Goal: Task Accomplishment & Management: Use online tool/utility

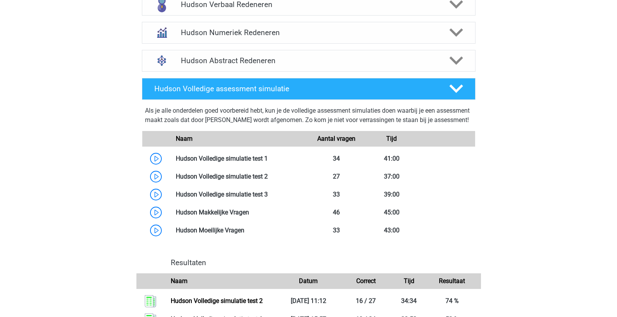
scroll to position [546, 0]
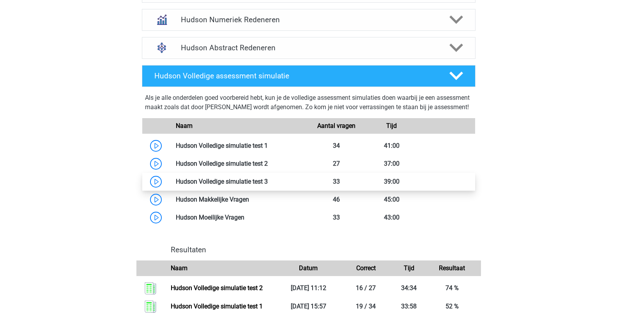
click at [268, 185] on link at bounding box center [268, 181] width 0 height 7
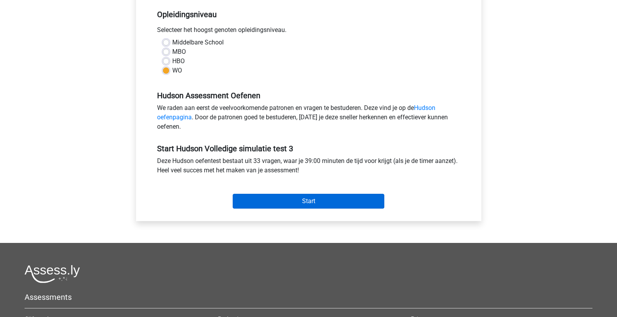
scroll to position [195, 0]
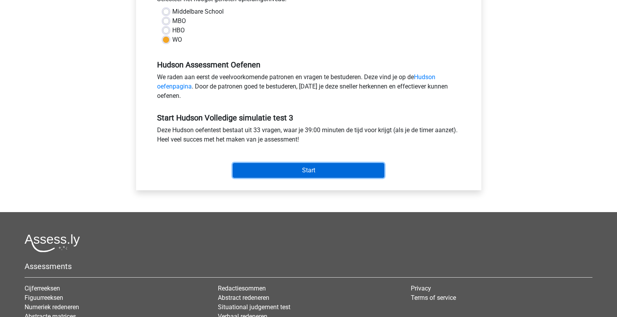
click at [321, 170] on input "Start" at bounding box center [309, 170] width 152 height 15
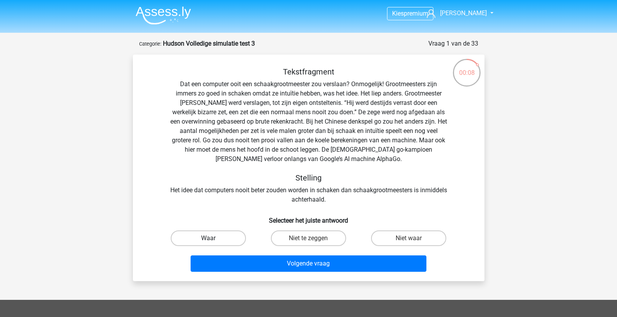
click at [229, 232] on label "Waar" at bounding box center [208, 238] width 75 height 16
click at [213, 238] on input "Waar" at bounding box center [210, 240] width 5 height 5
radio input "true"
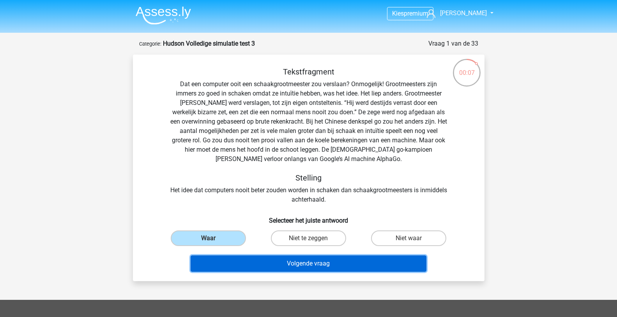
click at [243, 259] on button "Volgende vraag" at bounding box center [309, 263] width 236 height 16
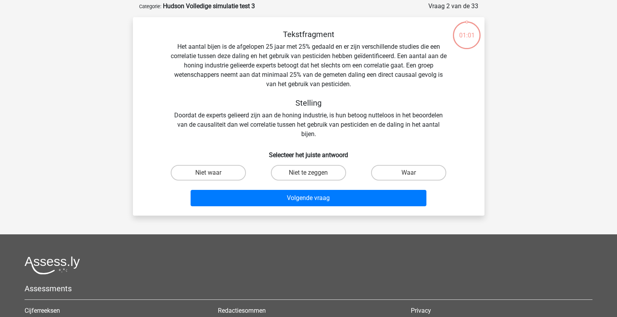
scroll to position [39, 0]
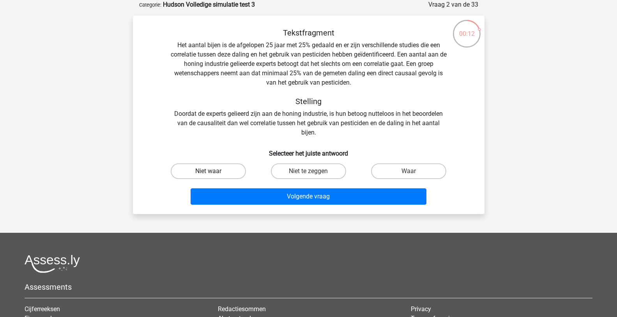
click at [207, 168] on label "Niet waar" at bounding box center [208, 171] width 75 height 16
click at [208, 171] on input "Niet waar" at bounding box center [210, 173] width 5 height 5
radio input "true"
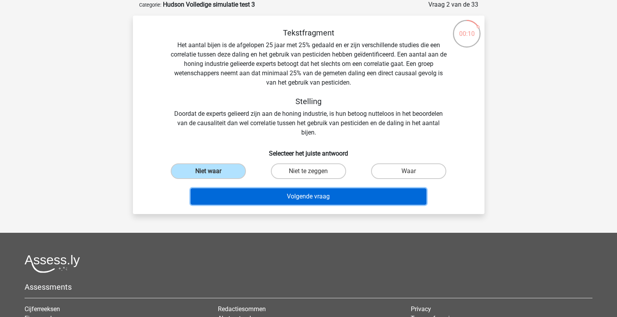
click at [252, 191] on button "Volgende vraag" at bounding box center [309, 196] width 236 height 16
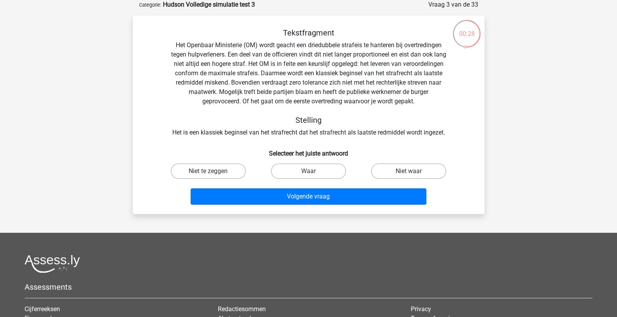
click at [312, 172] on input "Waar" at bounding box center [310, 173] width 5 height 5
radio input "true"
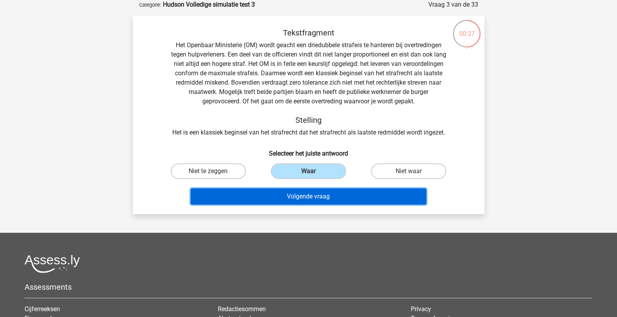
click at [319, 192] on button "Volgende vraag" at bounding box center [309, 196] width 236 height 16
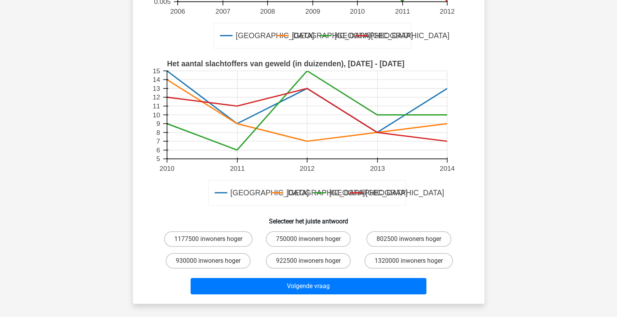
scroll to position [195, 0]
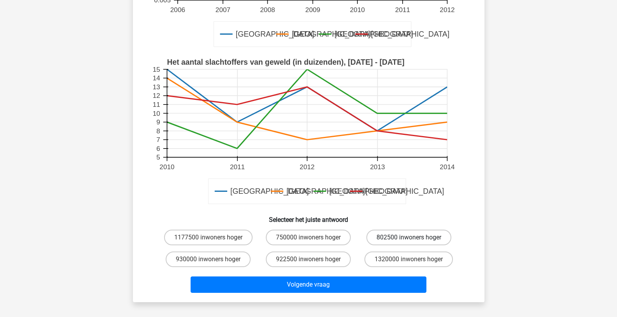
click at [381, 239] on label "802500 inwoners hoger" at bounding box center [409, 238] width 85 height 16
click at [409, 239] on input "802500 inwoners hoger" at bounding box center [411, 239] width 5 height 5
radio input "true"
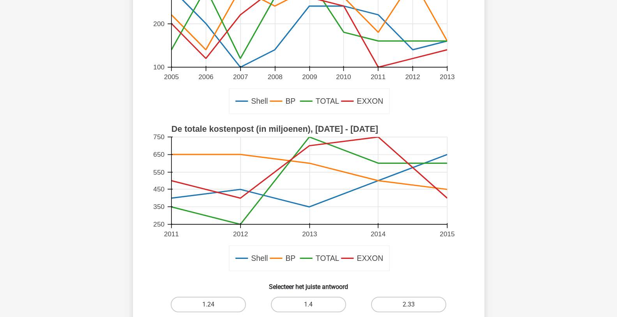
scroll to position [195, 0]
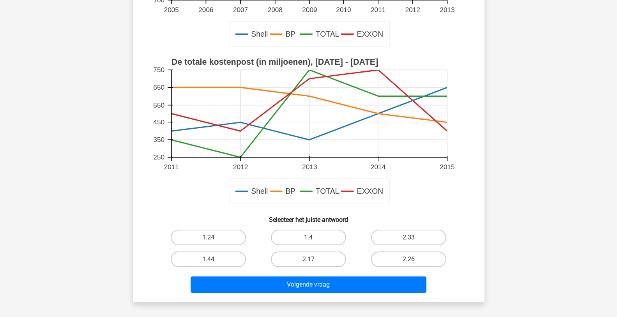
click at [407, 239] on label "2.33" at bounding box center [408, 238] width 75 height 16
click at [409, 239] on input "2.33" at bounding box center [411, 239] width 5 height 5
radio input "true"
click at [322, 259] on label "2.17" at bounding box center [308, 260] width 75 height 16
click at [314, 259] on input "2.17" at bounding box center [310, 261] width 5 height 5
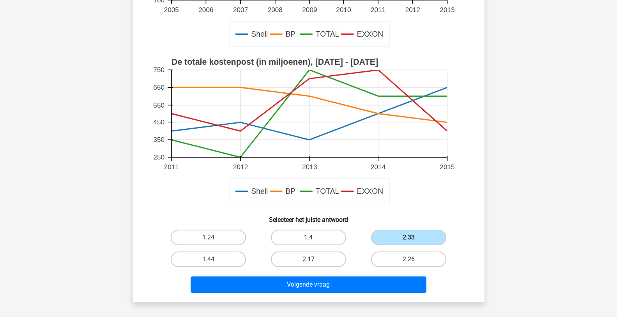
radio input "true"
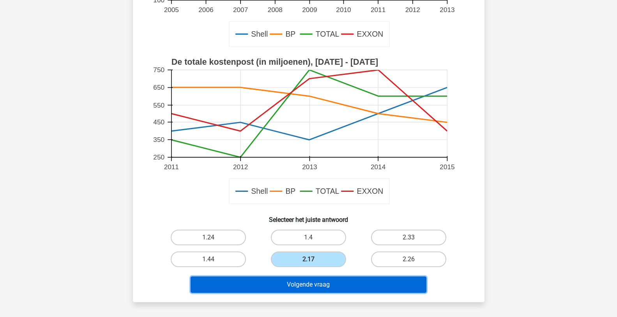
click at [322, 284] on button "Volgende vraag" at bounding box center [309, 284] width 236 height 16
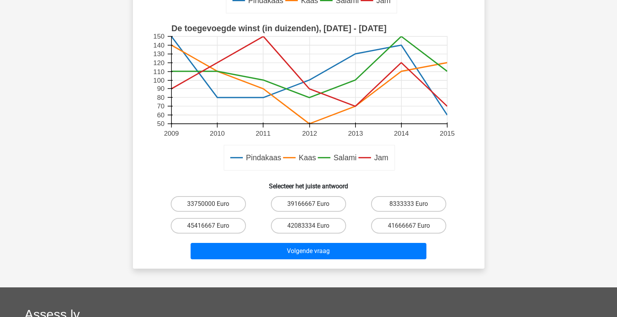
scroll to position [273, 0]
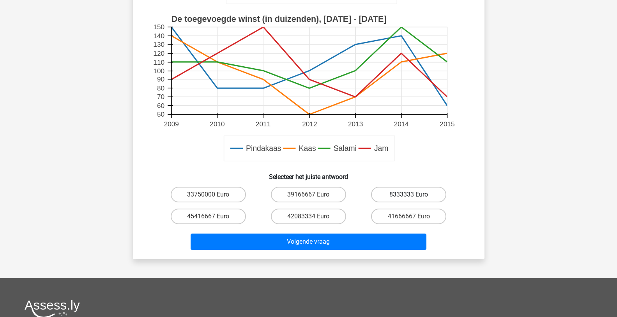
click at [418, 194] on label "8333333 Euro" at bounding box center [408, 195] width 75 height 16
click at [414, 195] on input "8333333 Euro" at bounding box center [411, 197] width 5 height 5
radio input "true"
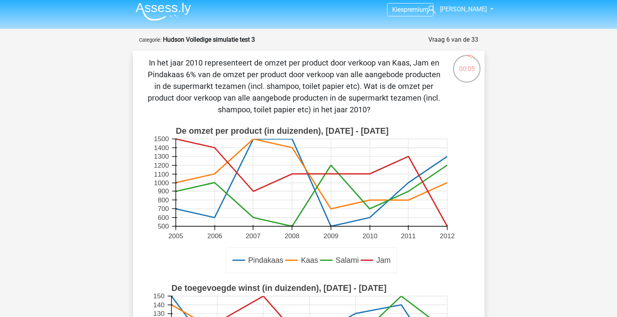
scroll to position [0, 0]
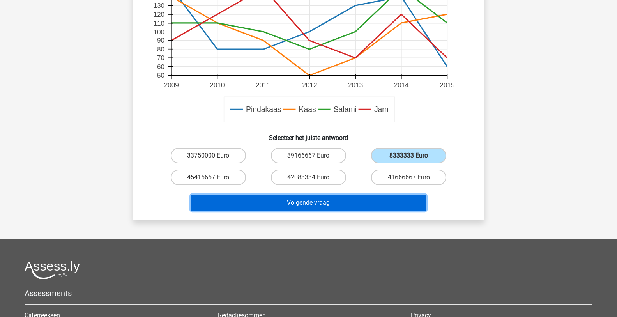
click at [351, 204] on button "Volgende vraag" at bounding box center [309, 203] width 236 height 16
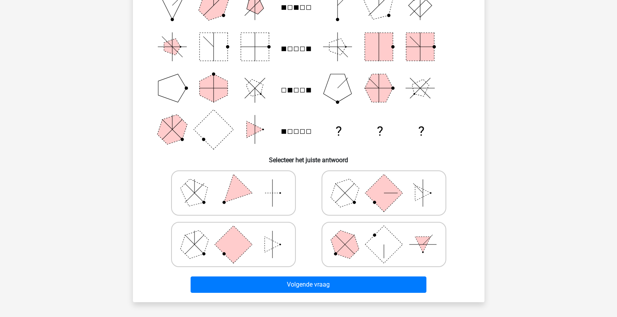
scroll to position [117, 0]
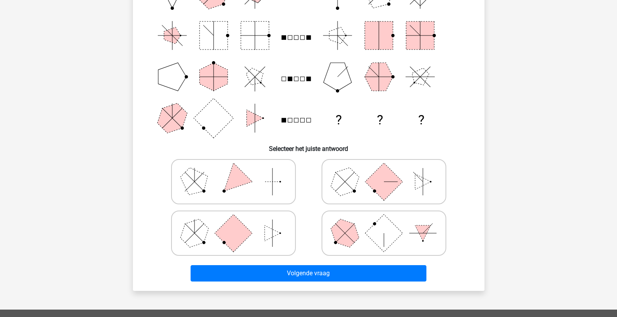
click at [246, 243] on icon at bounding box center [233, 233] width 117 height 39
click at [239, 223] on input "radio" at bounding box center [236, 220] width 5 height 5
radio input "true"
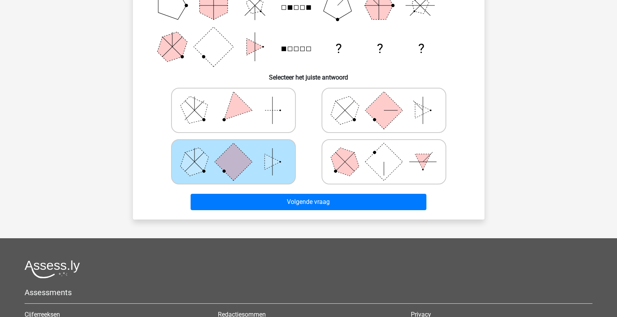
scroll to position [195, 0]
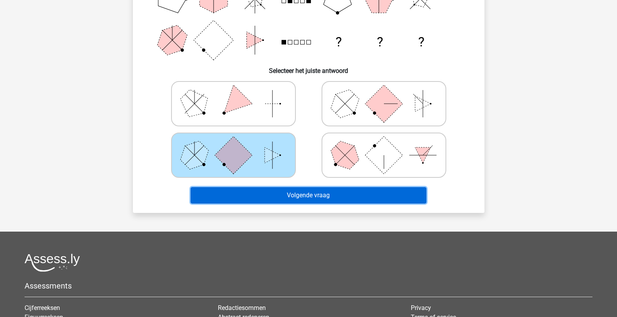
click at [276, 191] on button "Volgende vraag" at bounding box center [309, 195] width 236 height 16
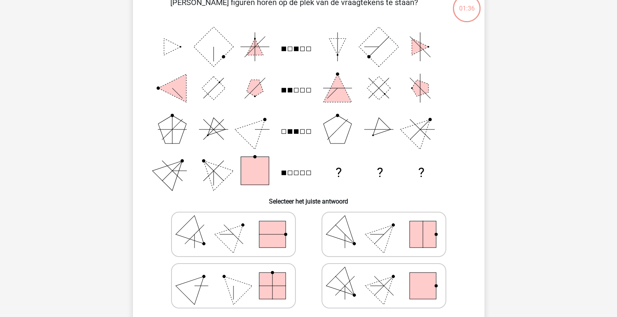
scroll to position [78, 0]
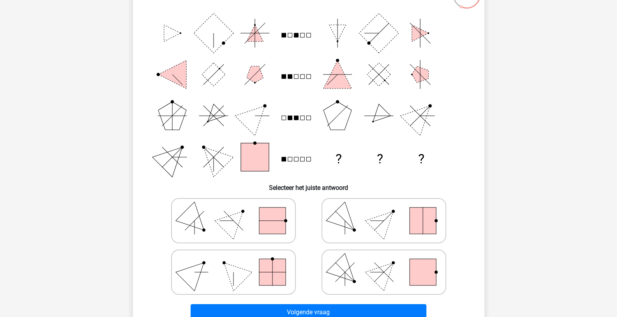
click at [371, 259] on icon at bounding box center [384, 272] width 117 height 39
click at [384, 259] on input "radio" at bounding box center [386, 259] width 5 height 5
radio input "true"
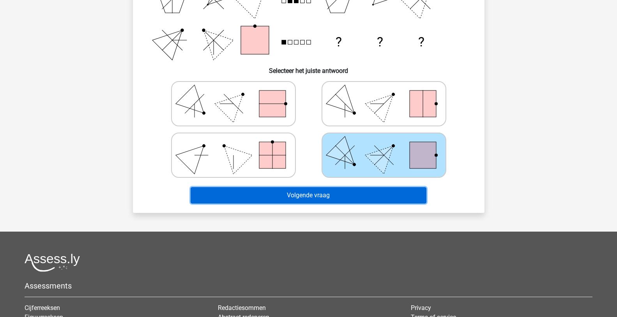
click at [348, 198] on button "Volgende vraag" at bounding box center [309, 195] width 236 height 16
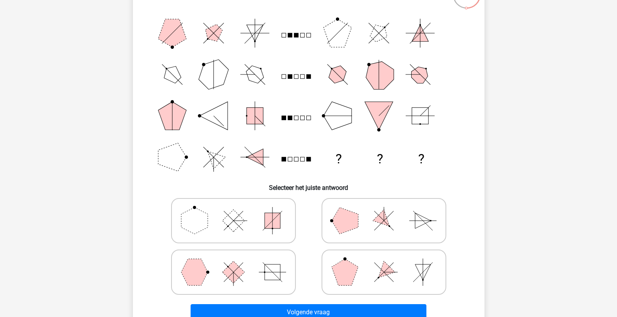
click at [381, 275] on line at bounding box center [383, 271] width 19 height 19
click at [384, 262] on input "radio" at bounding box center [386, 259] width 5 height 5
radio input "true"
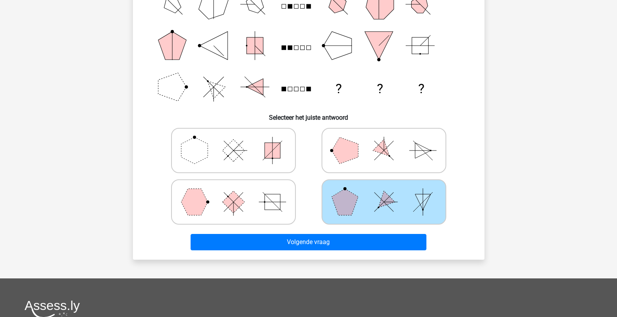
scroll to position [195, 0]
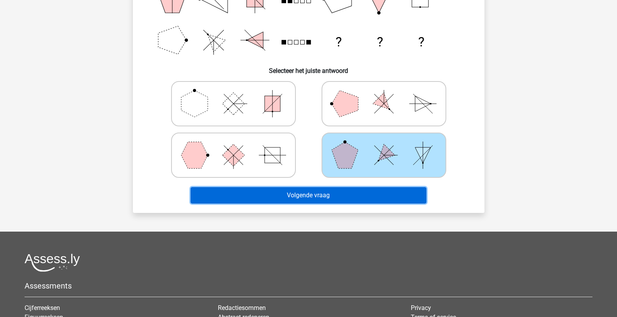
click at [347, 195] on button "Volgende vraag" at bounding box center [309, 195] width 236 height 16
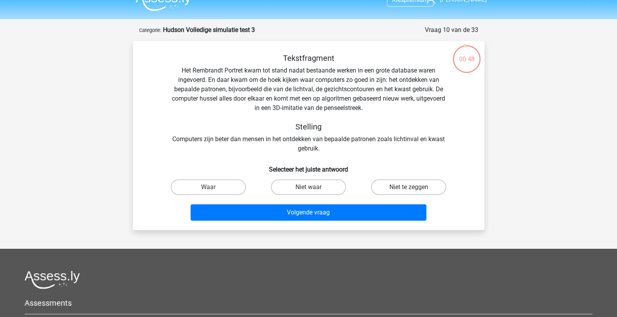
scroll to position [0, 0]
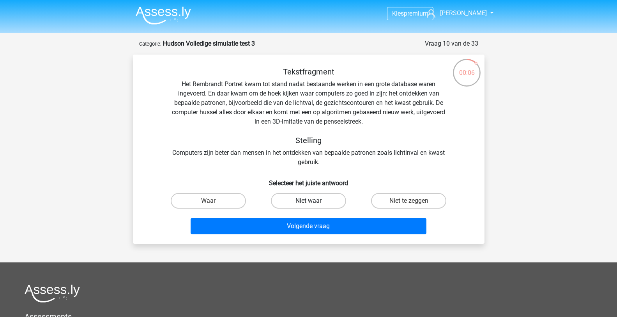
click at [289, 199] on label "Niet waar" at bounding box center [308, 201] width 75 height 16
click at [308, 201] on input "Niet waar" at bounding box center [310, 203] width 5 height 5
radio input "true"
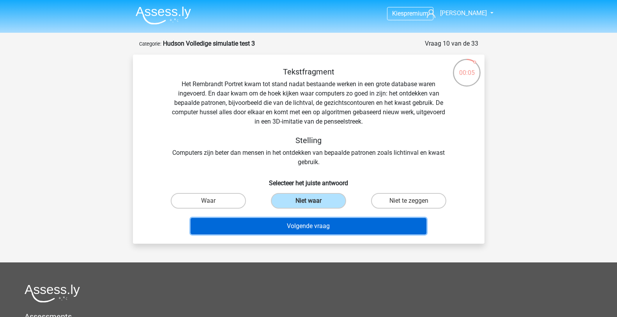
click at [285, 223] on button "Volgende vraag" at bounding box center [309, 226] width 236 height 16
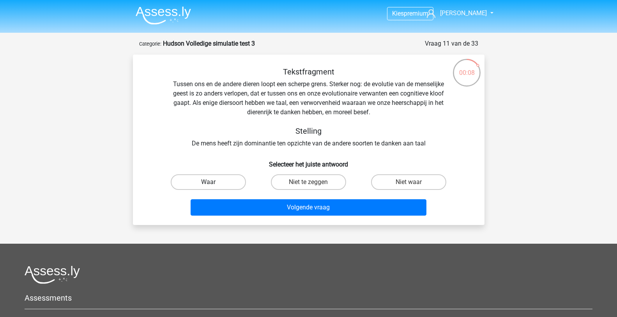
click at [219, 181] on label "Waar" at bounding box center [208, 182] width 75 height 16
click at [213, 182] on input "Waar" at bounding box center [210, 184] width 5 height 5
radio input "true"
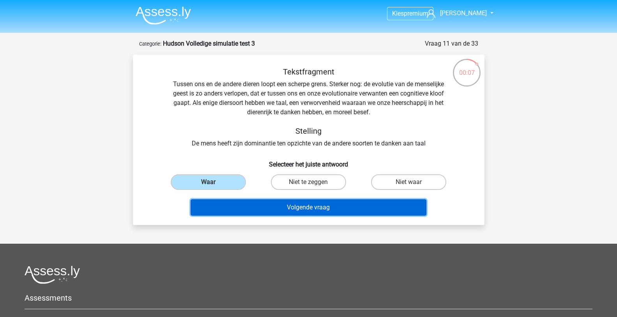
click at [282, 209] on button "Volgende vraag" at bounding box center [309, 207] width 236 height 16
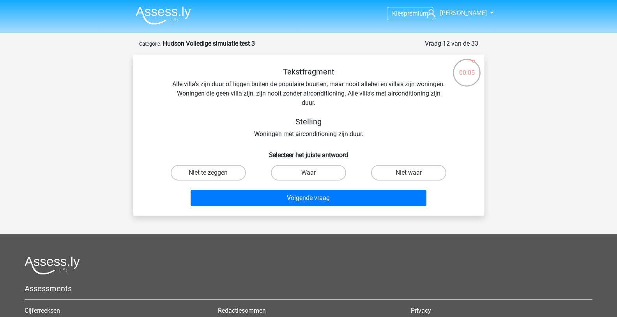
click at [310, 173] on input "Waar" at bounding box center [310, 175] width 5 height 5
radio input "true"
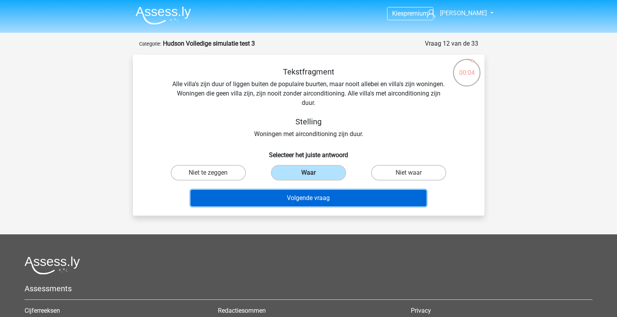
click at [302, 197] on button "Volgende vraag" at bounding box center [309, 198] width 236 height 16
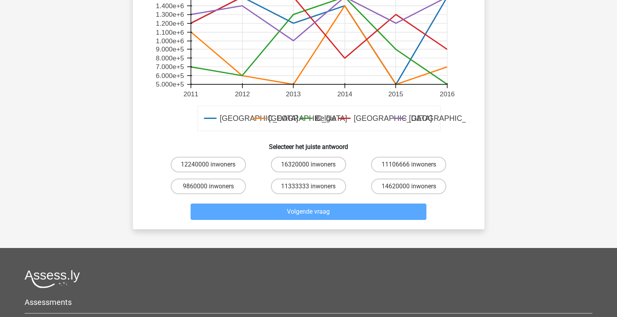
scroll to position [273, 0]
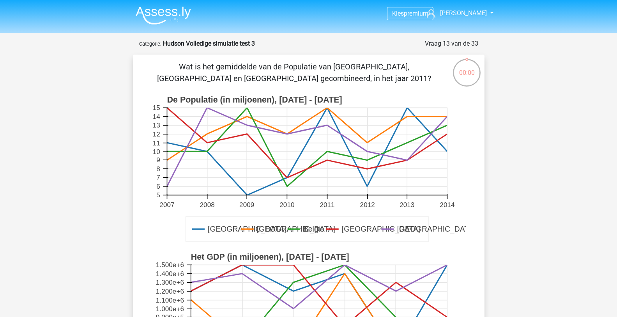
scroll to position [273, 0]
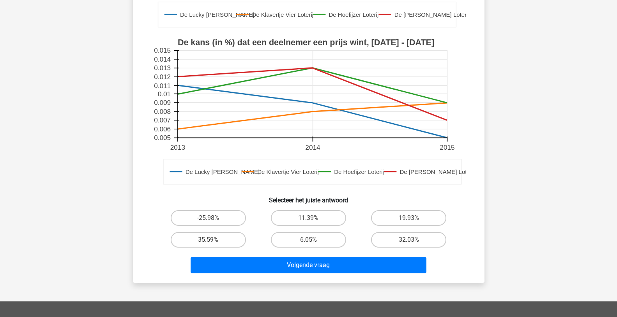
scroll to position [312, 0]
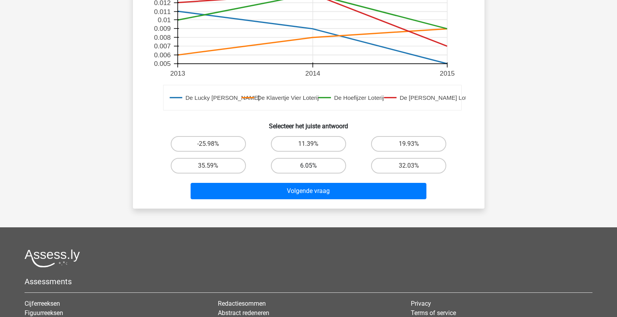
click at [314, 165] on label "6.05%" at bounding box center [308, 166] width 75 height 16
click at [314, 166] on input "6.05%" at bounding box center [310, 168] width 5 height 5
radio input "true"
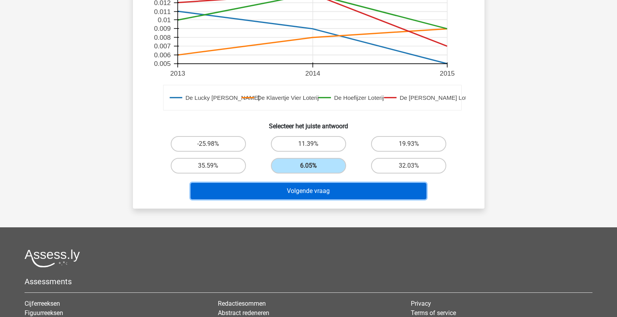
click at [315, 193] on button "Volgende vraag" at bounding box center [309, 191] width 236 height 16
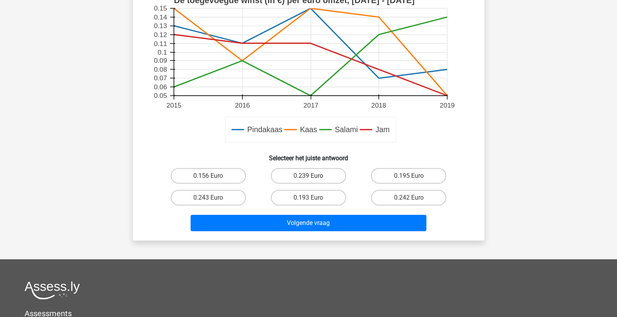
scroll to position [273, 0]
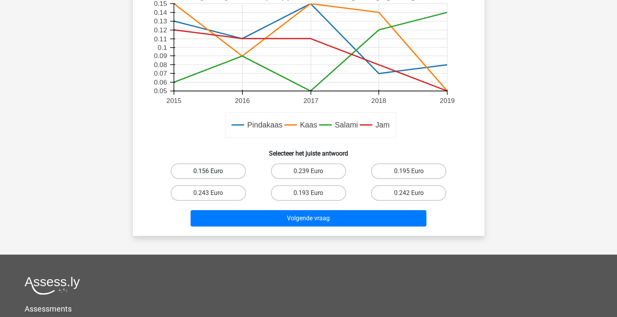
click at [212, 170] on label "0.156 Euro" at bounding box center [208, 171] width 75 height 16
click at [212, 171] on input "0.156 Euro" at bounding box center [210, 173] width 5 height 5
radio input "true"
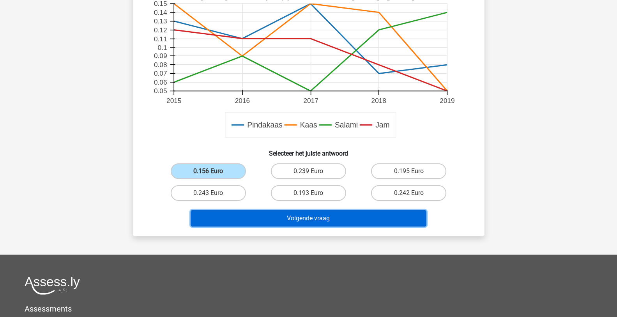
click at [313, 217] on button "Volgende vraag" at bounding box center [309, 218] width 236 height 16
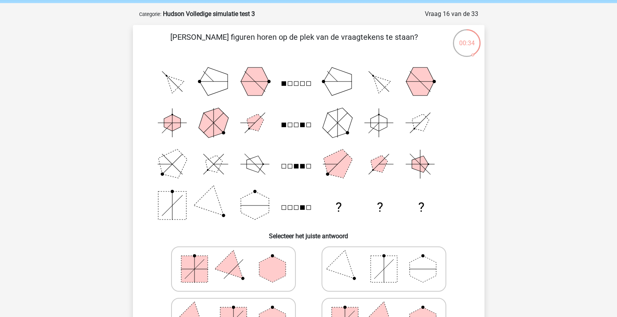
scroll to position [117, 0]
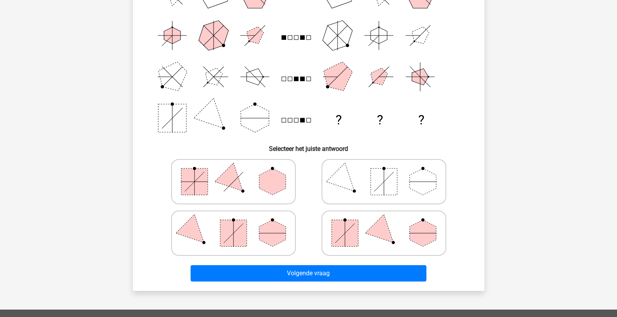
click at [391, 239] on polygon at bounding box center [383, 232] width 37 height 37
click at [389, 223] on input "radio" at bounding box center [386, 220] width 5 height 5
radio input "true"
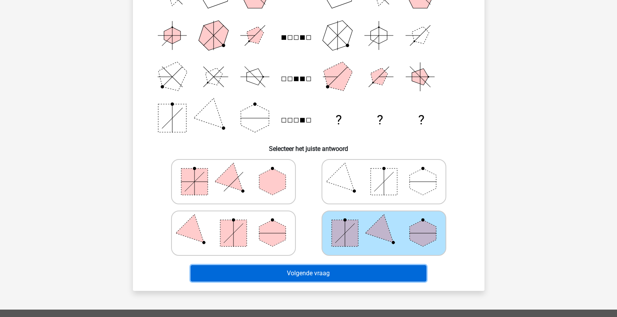
click at [347, 274] on button "Volgende vraag" at bounding box center [309, 273] width 236 height 16
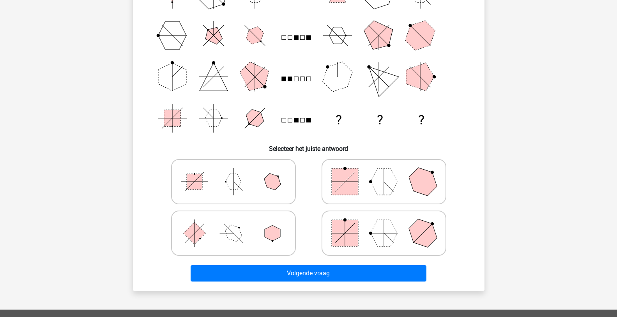
click at [386, 241] on polygon at bounding box center [384, 233] width 27 height 27
click at [386, 223] on input "radio" at bounding box center [386, 220] width 5 height 5
radio input "true"
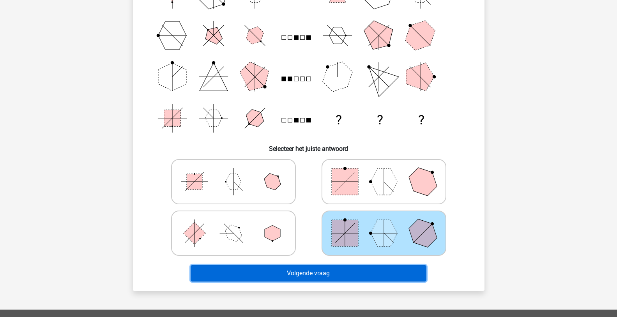
click at [320, 270] on button "Volgende vraag" at bounding box center [309, 273] width 236 height 16
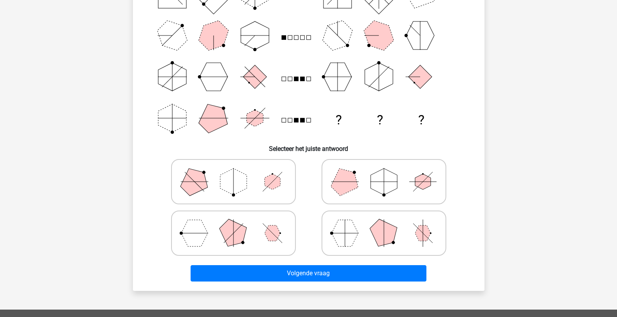
click at [239, 184] on polygon at bounding box center [233, 181] width 27 height 27
click at [239, 172] on input "radio" at bounding box center [236, 169] width 5 height 5
radio input "true"
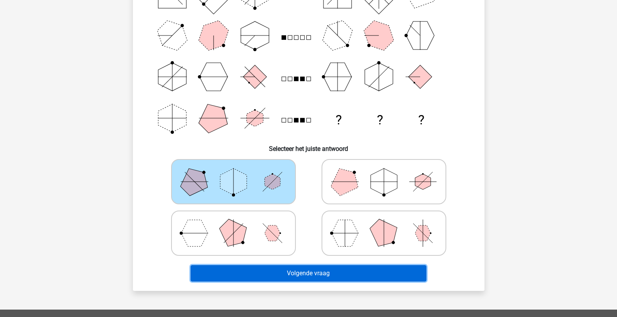
click at [319, 272] on button "Volgende vraag" at bounding box center [309, 273] width 236 height 16
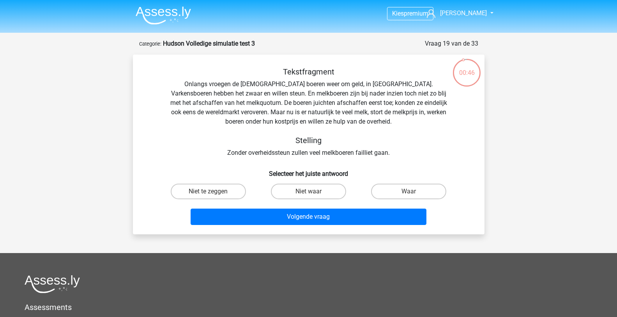
scroll to position [39, 0]
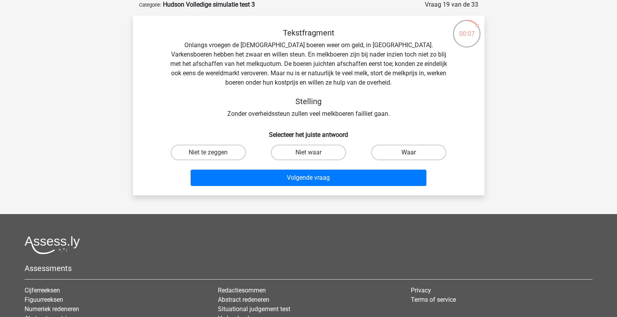
click at [404, 152] on label "Waar" at bounding box center [408, 153] width 75 height 16
click at [409, 152] on input "Waar" at bounding box center [411, 154] width 5 height 5
radio input "true"
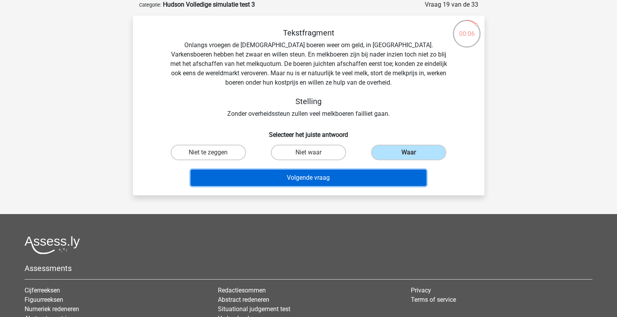
click at [340, 179] on button "Volgende vraag" at bounding box center [309, 178] width 236 height 16
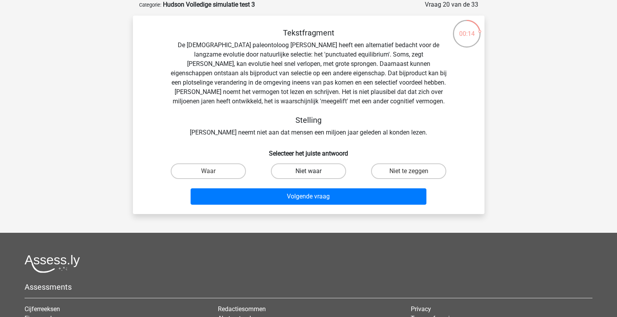
click at [326, 170] on label "Niet waar" at bounding box center [308, 171] width 75 height 16
click at [314, 171] on input "Niet waar" at bounding box center [310, 173] width 5 height 5
radio input "true"
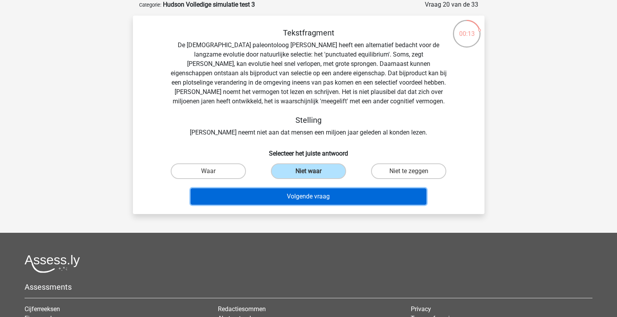
click at [317, 201] on button "Volgende vraag" at bounding box center [309, 196] width 236 height 16
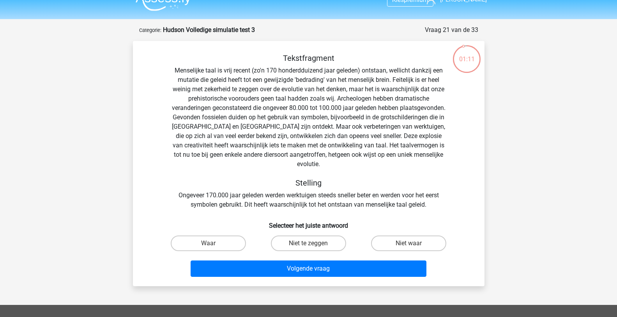
scroll to position [0, 0]
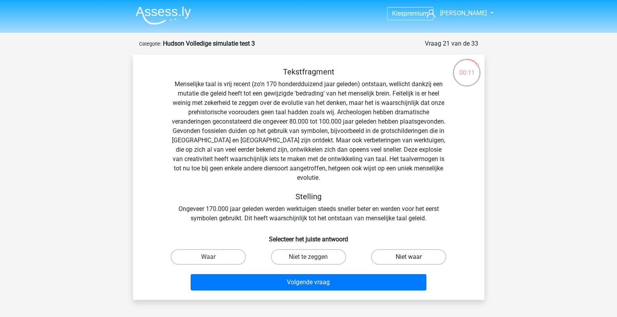
click at [386, 249] on label "Niet waar" at bounding box center [408, 257] width 75 height 16
click at [409, 257] on input "Niet waar" at bounding box center [411, 259] width 5 height 5
radio input "true"
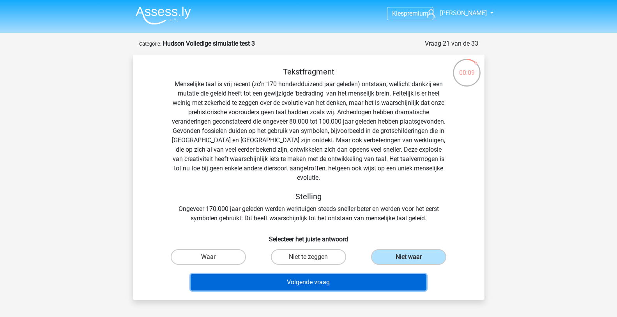
click at [353, 274] on button "Volgende vraag" at bounding box center [309, 282] width 236 height 16
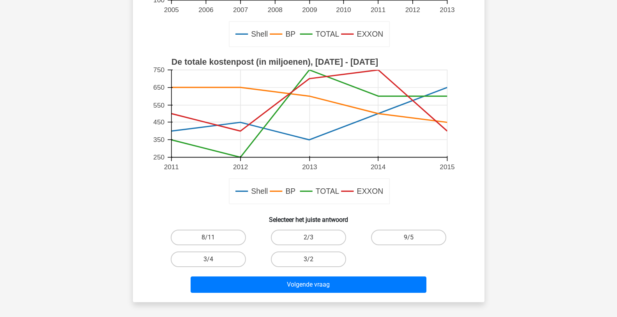
scroll to position [273, 0]
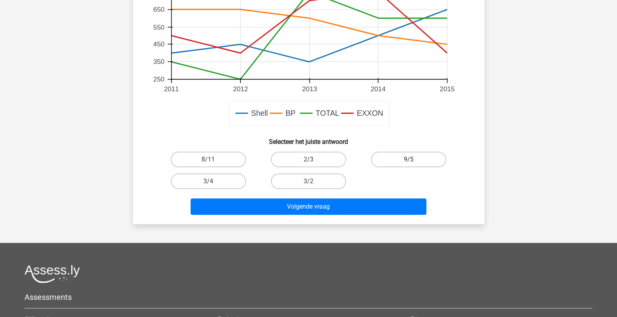
click at [399, 158] on label "9/5" at bounding box center [408, 160] width 75 height 16
click at [409, 159] on input "9/5" at bounding box center [411, 161] width 5 height 5
radio input "true"
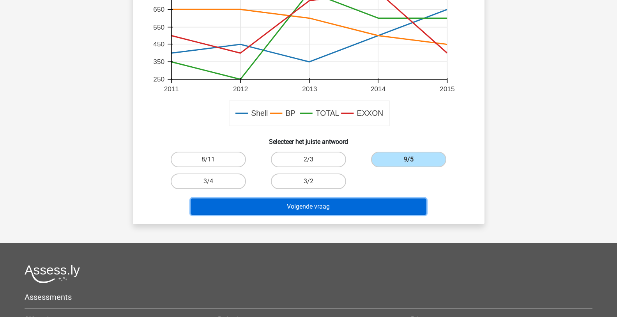
click at [335, 210] on button "Volgende vraag" at bounding box center [309, 206] width 236 height 16
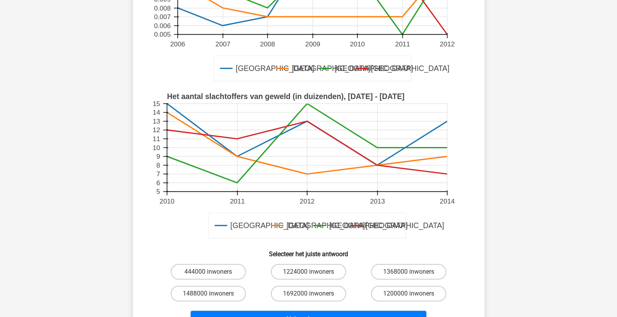
scroll to position [195, 0]
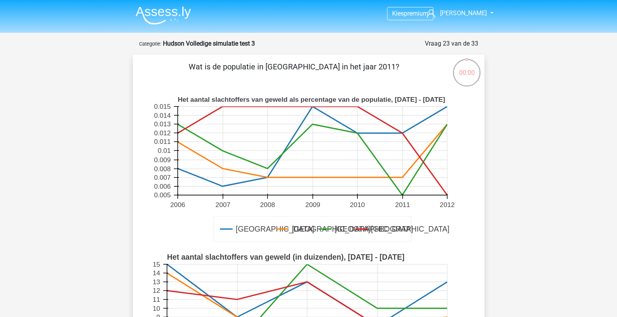
scroll to position [195, 0]
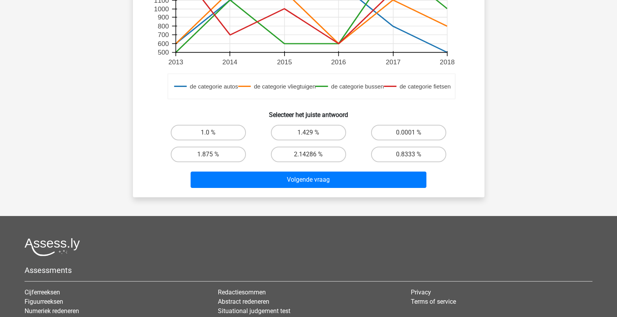
scroll to position [312, 0]
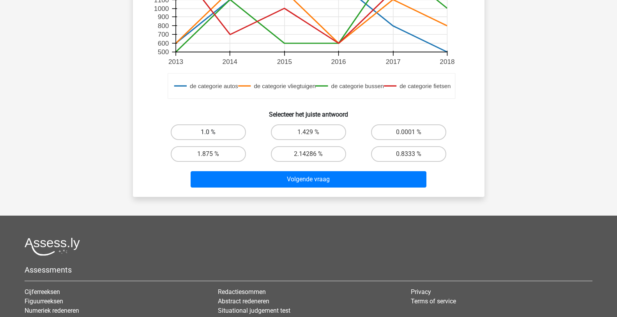
click at [205, 130] on label "1.0 %" at bounding box center [208, 132] width 75 height 16
click at [208, 132] on input "1.0 %" at bounding box center [210, 134] width 5 height 5
radio input "true"
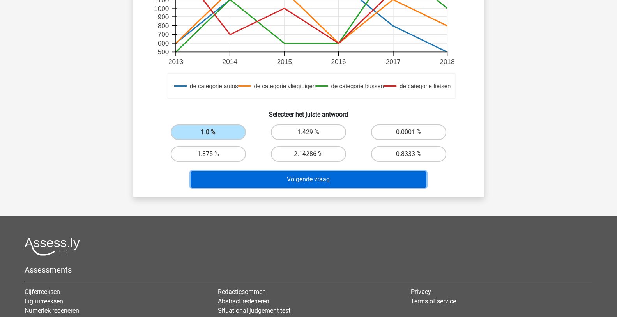
click at [290, 179] on button "Volgende vraag" at bounding box center [309, 179] width 236 height 16
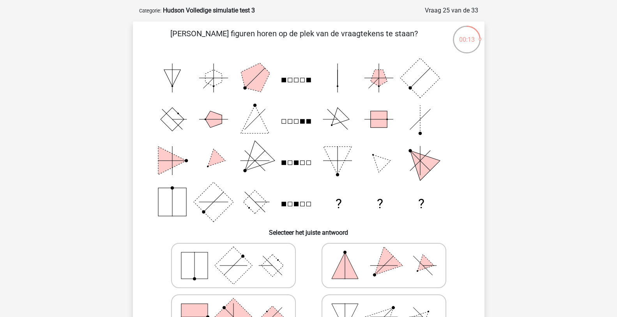
scroll to position [78, 0]
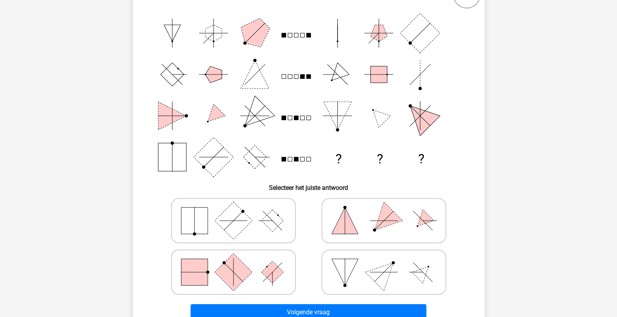
click at [240, 273] on rect at bounding box center [232, 271] width 37 height 37
click at [239, 262] on input "radio" at bounding box center [236, 259] width 5 height 5
radio input "true"
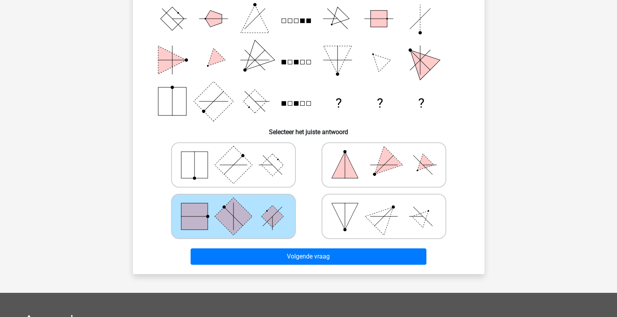
scroll to position [156, 0]
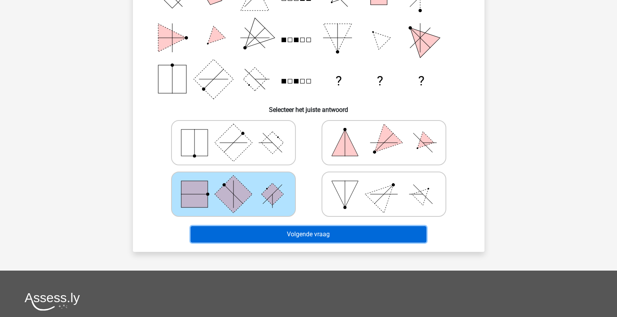
click at [321, 234] on button "Volgende vraag" at bounding box center [309, 234] width 236 height 16
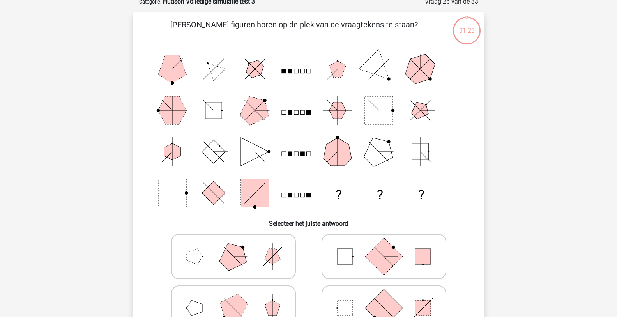
scroll to position [39, 0]
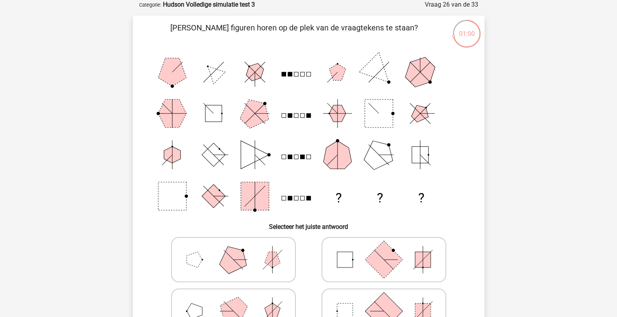
click at [376, 263] on rect at bounding box center [383, 259] width 37 height 37
click at [384, 250] on input "radio" at bounding box center [386, 247] width 5 height 5
radio input "true"
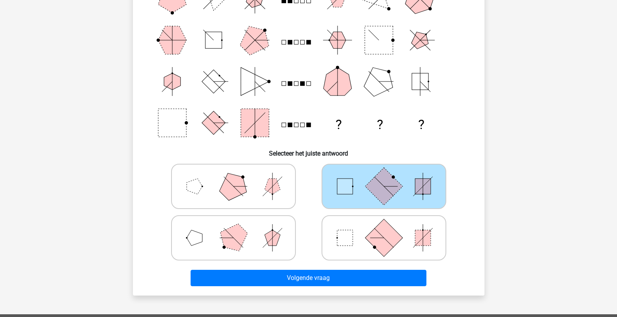
scroll to position [156, 0]
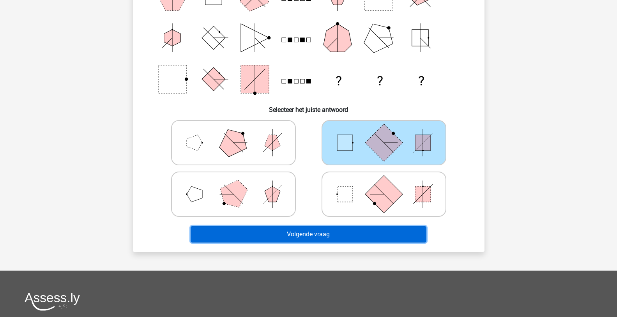
click at [336, 237] on button "Volgende vraag" at bounding box center [309, 234] width 236 height 16
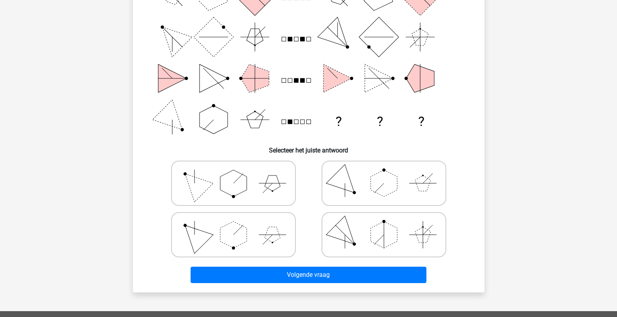
scroll to position [117, 0]
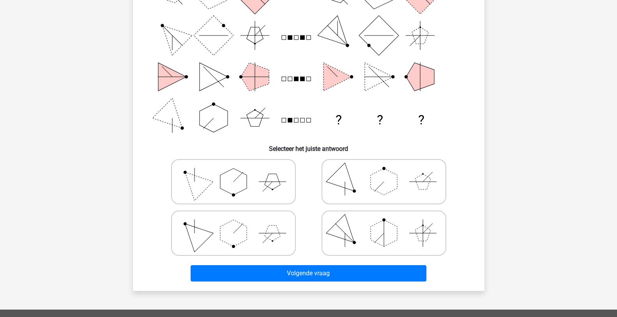
click at [260, 181] on icon at bounding box center [233, 181] width 117 height 39
click at [239, 172] on input "radio" at bounding box center [236, 169] width 5 height 5
radio input "true"
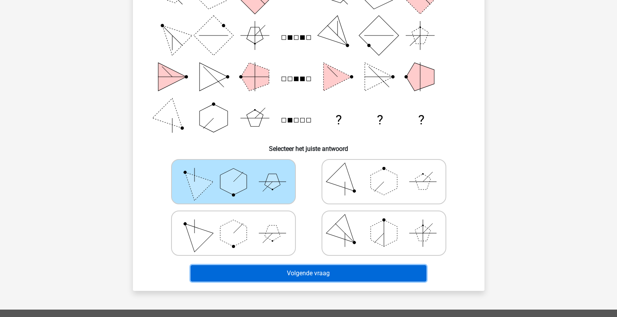
click at [278, 274] on button "Volgende vraag" at bounding box center [309, 273] width 236 height 16
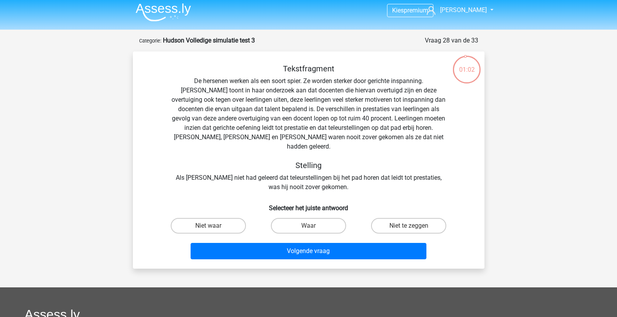
scroll to position [0, 0]
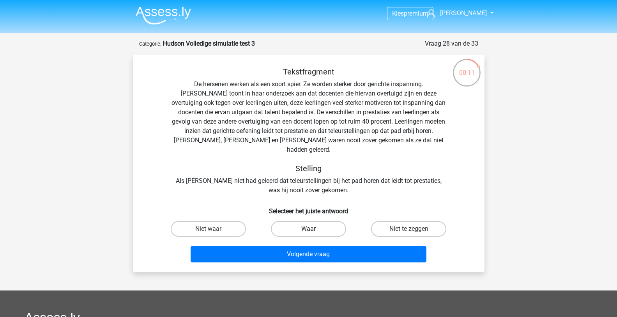
click at [298, 222] on label "Waar" at bounding box center [308, 229] width 75 height 16
click at [308, 229] on input "Waar" at bounding box center [310, 231] width 5 height 5
radio input "true"
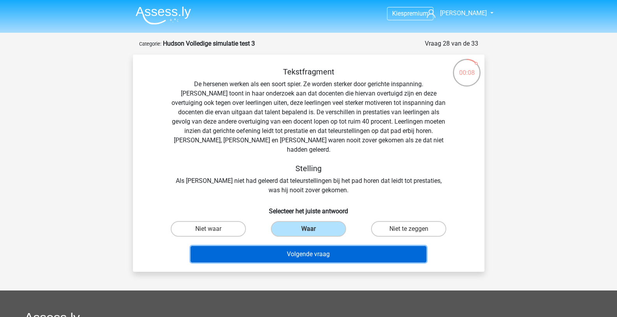
click at [329, 246] on button "Volgende vraag" at bounding box center [309, 254] width 236 height 16
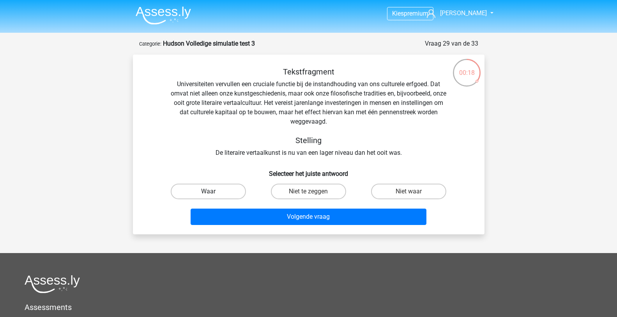
click at [229, 195] on label "Waar" at bounding box center [208, 192] width 75 height 16
click at [213, 195] on input "Waar" at bounding box center [210, 193] width 5 height 5
radio input "true"
click at [301, 193] on label "Niet te zeggen" at bounding box center [308, 192] width 75 height 16
click at [308, 193] on input "Niet te zeggen" at bounding box center [310, 193] width 5 height 5
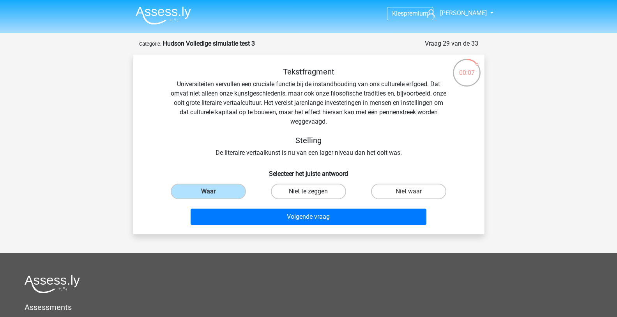
radio input "true"
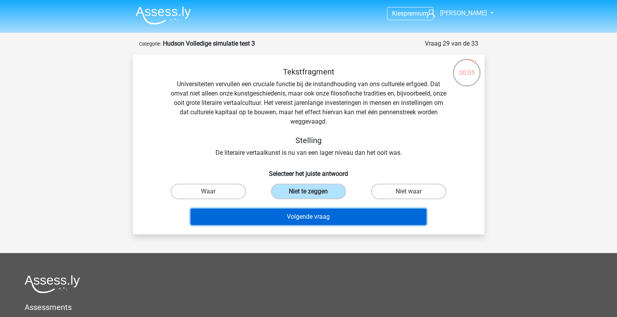
click at [296, 214] on button "Volgende vraag" at bounding box center [309, 217] width 236 height 16
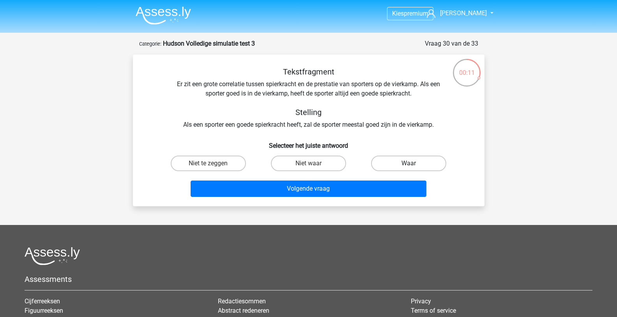
click at [378, 163] on label "Waar" at bounding box center [408, 164] width 75 height 16
click at [409, 163] on input "Waar" at bounding box center [411, 165] width 5 height 5
radio input "true"
click at [236, 162] on label "Niet te zeggen" at bounding box center [208, 164] width 75 height 16
click at [213, 163] on input "Niet te zeggen" at bounding box center [210, 165] width 5 height 5
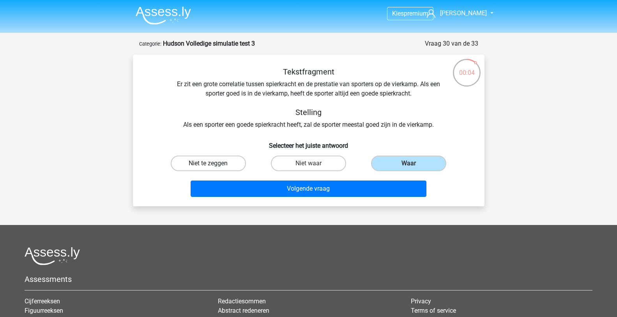
radio input "true"
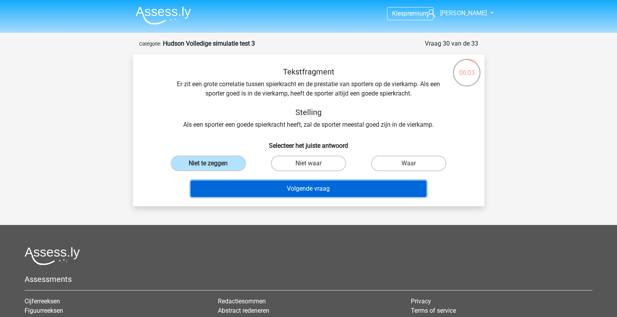
click at [282, 187] on button "Volgende vraag" at bounding box center [309, 189] width 236 height 16
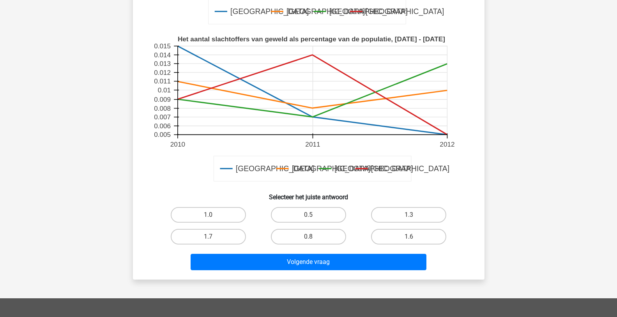
scroll to position [234, 0]
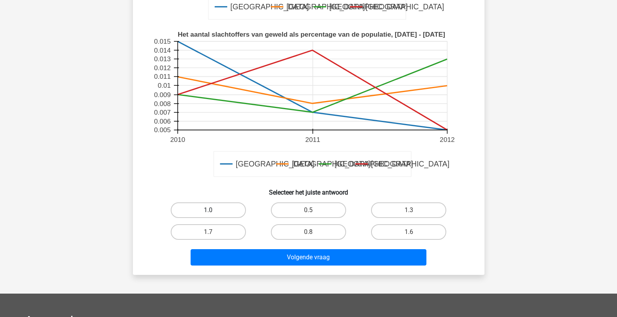
click at [219, 206] on label "1.0" at bounding box center [208, 210] width 75 height 16
click at [213, 210] on input "1.0" at bounding box center [210, 212] width 5 height 5
radio input "true"
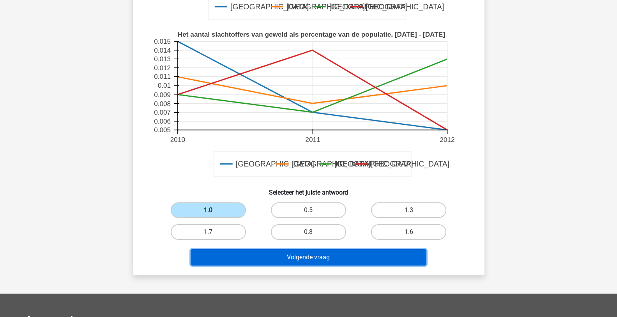
click at [311, 256] on button "Volgende vraag" at bounding box center [309, 257] width 236 height 16
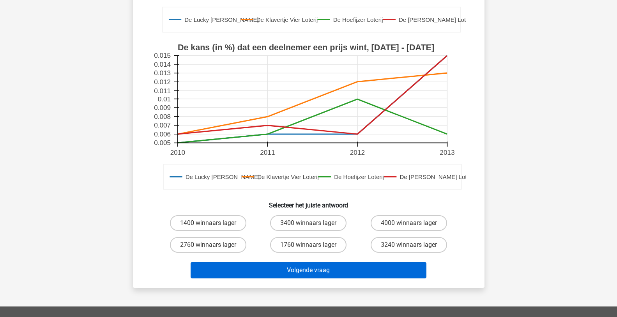
scroll to position [273, 0]
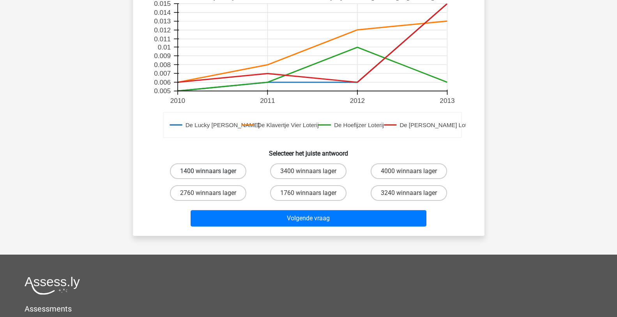
click at [217, 163] on label "1400 winnaars lager" at bounding box center [208, 171] width 76 height 16
click at [213, 171] on input "1400 winnaars lager" at bounding box center [210, 173] width 5 height 5
radio input "true"
click at [226, 163] on label "1400 winnaars lager" at bounding box center [208, 171] width 76 height 16
click at [213, 171] on input "1400 winnaars lager" at bounding box center [210, 173] width 5 height 5
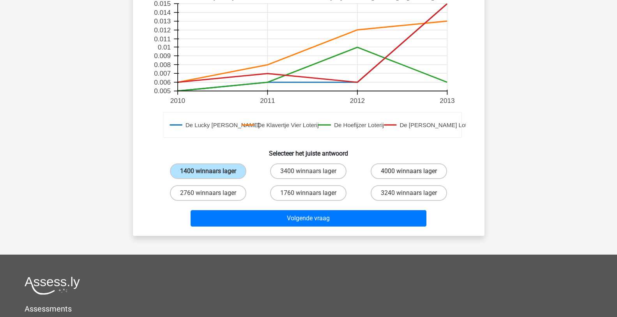
click at [391, 163] on label "4000 winnaars lager" at bounding box center [409, 171] width 76 height 16
click at [409, 171] on input "4000 winnaars lager" at bounding box center [411, 173] width 5 height 5
radio input "true"
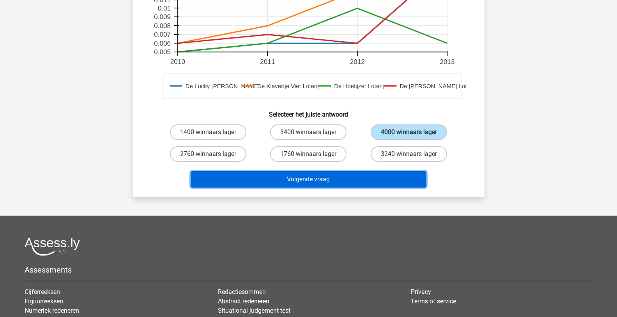
click at [342, 171] on button "Volgende vraag" at bounding box center [309, 179] width 236 height 16
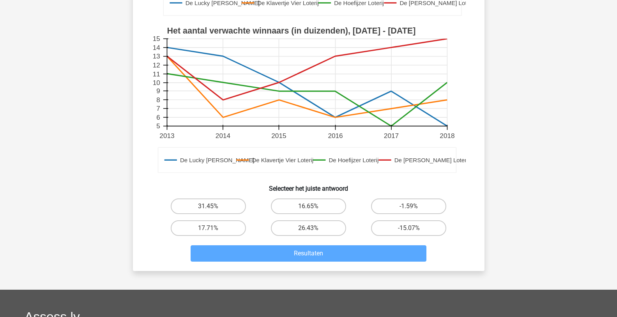
click at [312, 228] on input "26.43%" at bounding box center [310, 230] width 5 height 5
radio input "true"
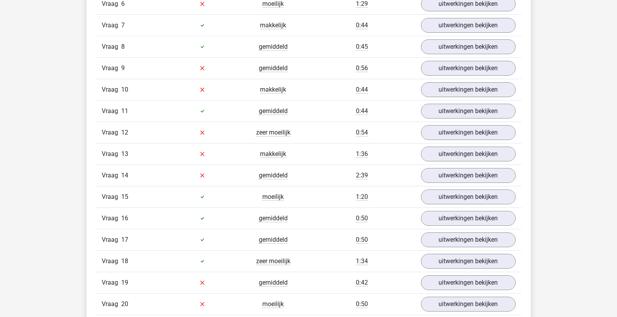
scroll to position [1014, 0]
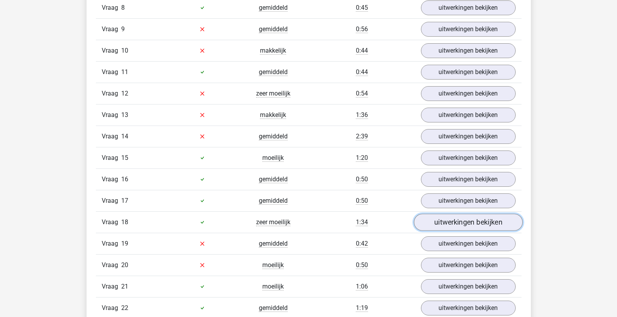
click at [434, 222] on link "uitwerkingen bekijken" at bounding box center [468, 222] width 109 height 17
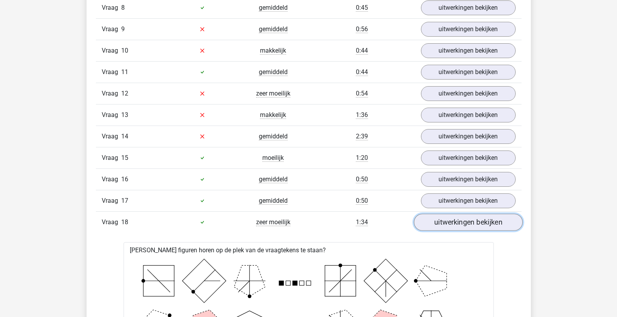
click at [434, 221] on link "uitwerkingen bekijken" at bounding box center [468, 222] width 109 height 17
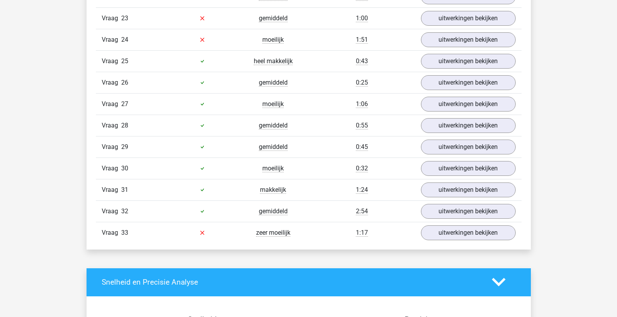
scroll to position [1326, 0]
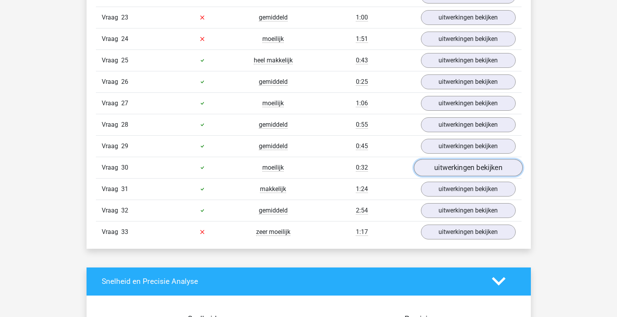
click at [432, 165] on link "uitwerkingen bekijken" at bounding box center [468, 167] width 109 height 17
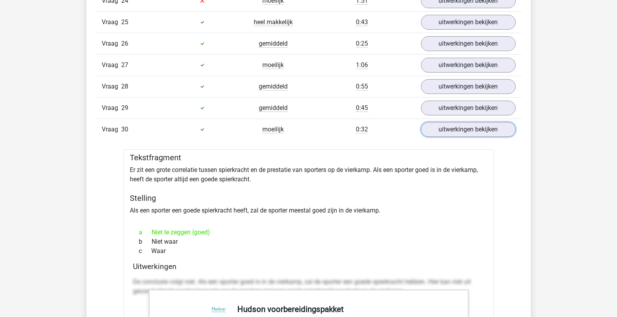
scroll to position [1365, 0]
click at [444, 130] on link "uitwerkingen bekijken" at bounding box center [468, 128] width 109 height 17
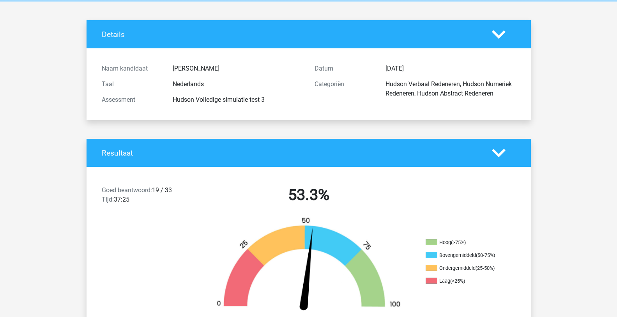
scroll to position [0, 0]
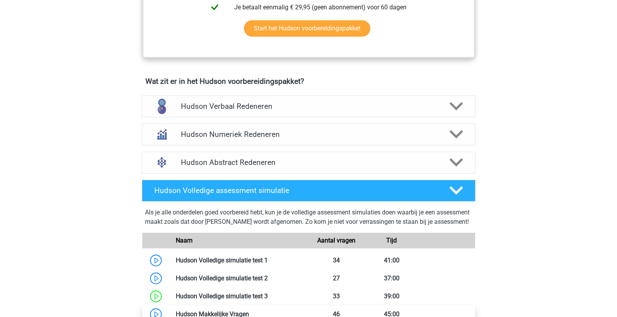
scroll to position [429, 0]
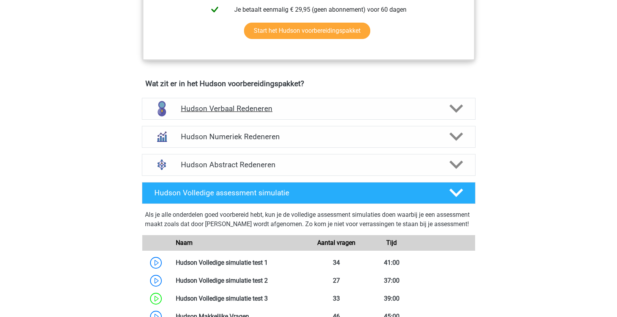
click at [248, 110] on h4 "Hudson Verbaal Redeneren" at bounding box center [308, 108] width 255 height 9
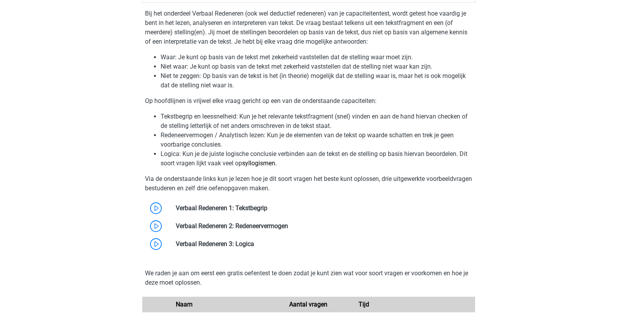
scroll to position [585, 0]
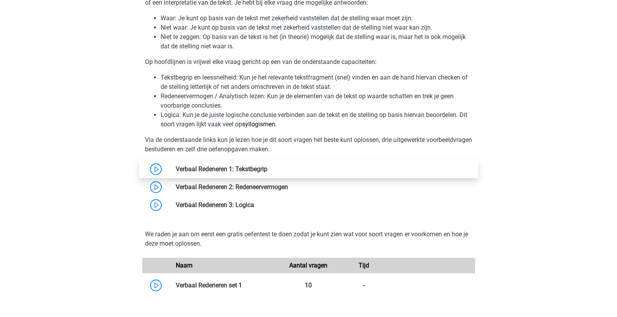
click at [267, 170] on link at bounding box center [267, 168] width 0 height 7
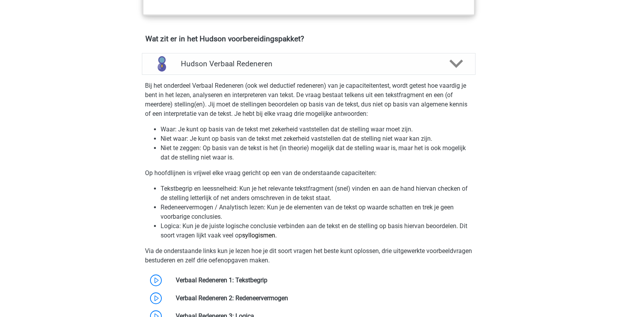
scroll to position [429, 0]
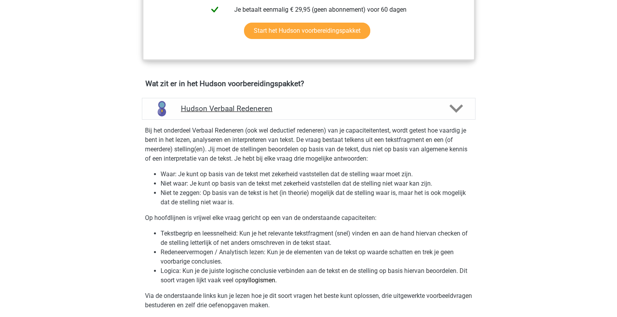
click at [450, 108] on icon at bounding box center [457, 109] width 14 height 14
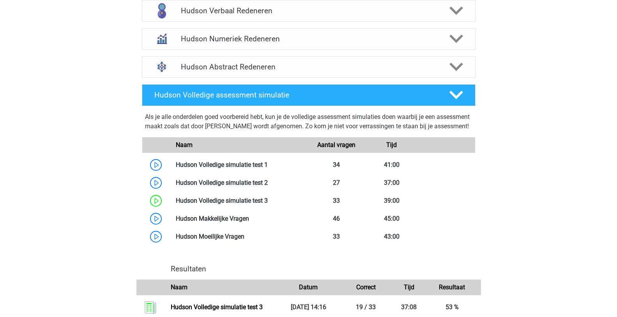
scroll to position [546, 0]
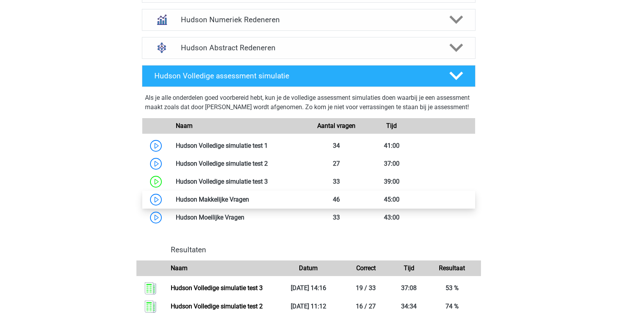
click at [249, 203] on link at bounding box center [249, 199] width 0 height 7
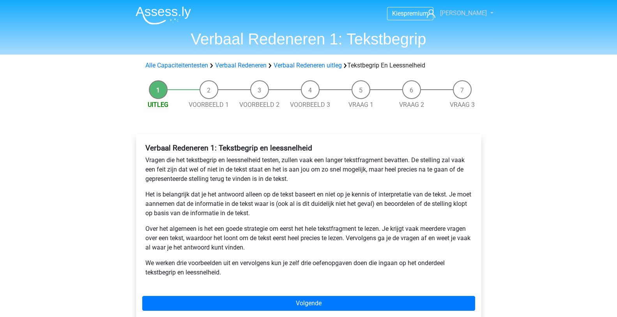
click at [464, 16] on span "[PERSON_NAME]" at bounding box center [463, 12] width 47 height 7
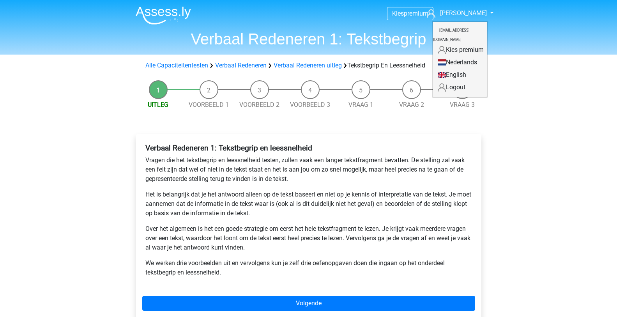
drag, startPoint x: 511, startPoint y: 92, endPoint x: 499, endPoint y: 88, distance: 12.7
click at [511, 92] on div "Kies premium Stephan stephanvaerewyck@gmail.com" at bounding box center [308, 275] width 617 height 551
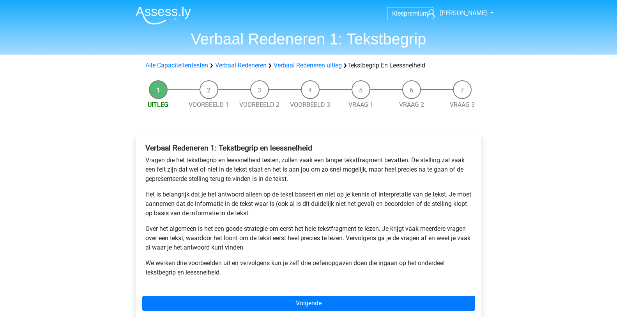
click at [64, 115] on div "Kies premium [PERSON_NAME] [EMAIL_ADDRESS][DOMAIN_NAME]" at bounding box center [308, 275] width 617 height 551
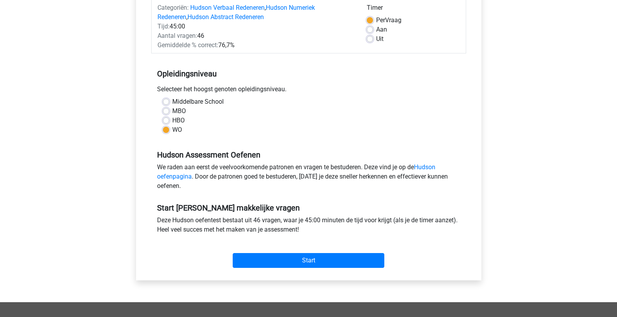
scroll to position [117, 0]
